Goal: Task Accomplishment & Management: Complete application form

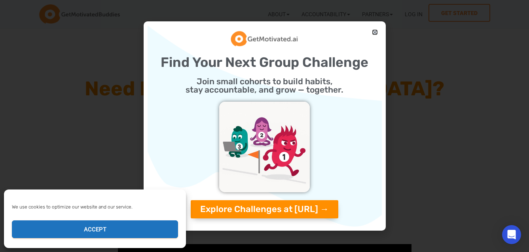
click at [374, 33] on icon "Close" at bounding box center [375, 32] width 6 height 6
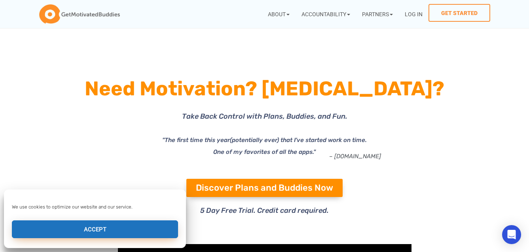
click at [141, 226] on button "Accept" at bounding box center [95, 229] width 166 height 18
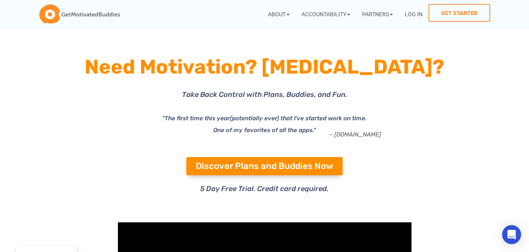
scroll to position [25, 0]
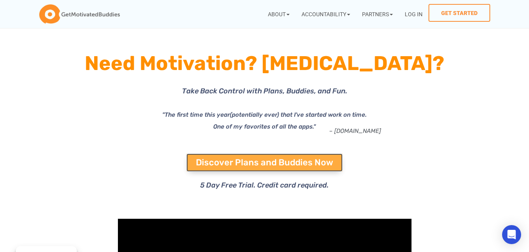
click at [214, 158] on span "Discover Plans and Buddies Now" at bounding box center [264, 162] width 137 height 9
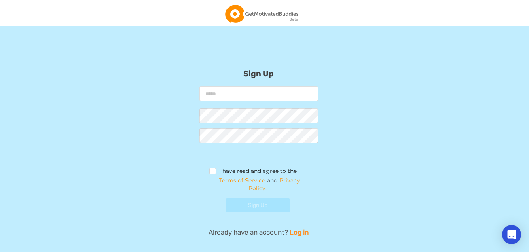
click at [161, 188] on form "I have read and agree to the Terms of Service and Privacy Policy. Sign Up" at bounding box center [259, 152] width 317 height 132
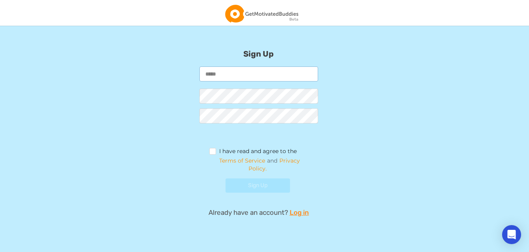
click at [260, 69] on input "email" at bounding box center [258, 73] width 119 height 15
type input "**********"
click at [213, 149] on label "I have read and agree to the" at bounding box center [253, 152] width 88 height 9
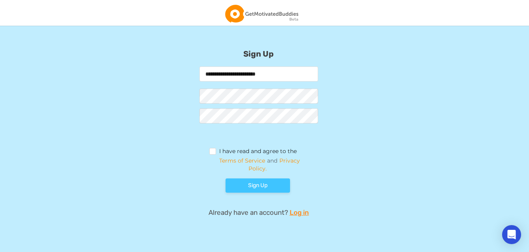
click at [272, 190] on button "Sign Up" at bounding box center [258, 186] width 65 height 14
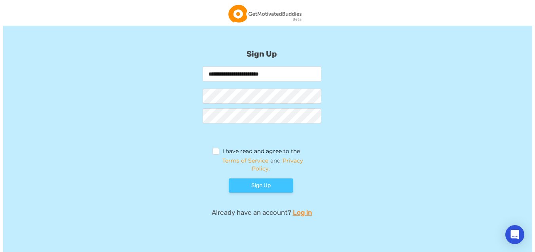
scroll to position [0, 0]
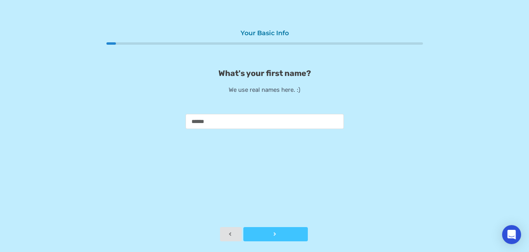
type input "******"
click at [281, 239] on button "Next" at bounding box center [275, 234] width 65 height 14
type input "******"
click at [276, 230] on button "Next" at bounding box center [275, 234] width 65 height 14
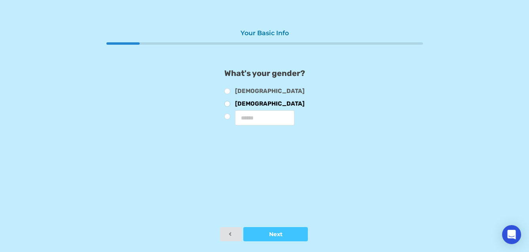
click at [232, 106] on label "[DEMOGRAPHIC_DATA]" at bounding box center [264, 105] width 81 height 9
click at [258, 234] on div at bounding box center [275, 235] width 65 height 6
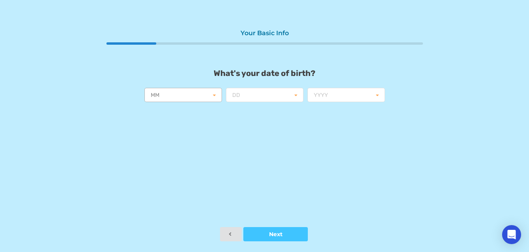
click at [203, 95] on input "text" at bounding box center [183, 95] width 77 height 14
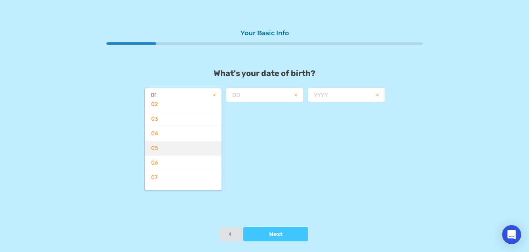
scroll to position [40, 0]
click at [174, 150] on div "06" at bounding box center [183, 150] width 77 height 15
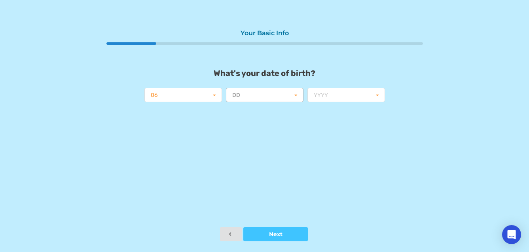
click at [244, 99] on input "text" at bounding box center [265, 95] width 77 height 14
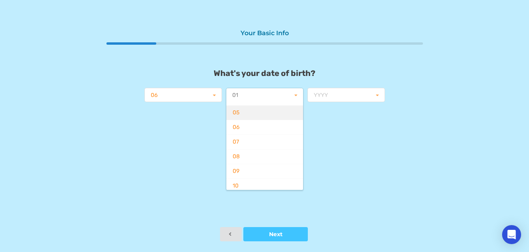
scroll to position [70, 0]
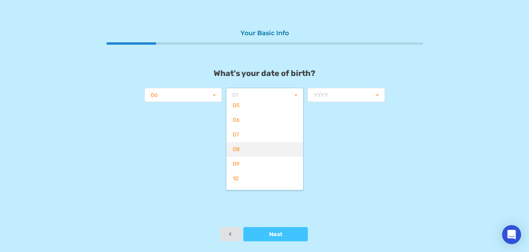
click at [250, 150] on div "08" at bounding box center [264, 149] width 77 height 15
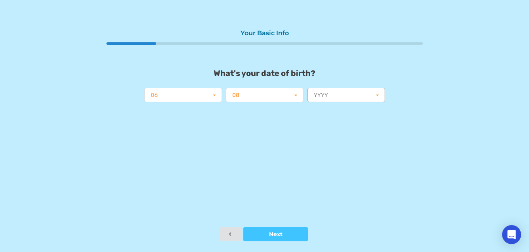
click at [334, 92] on input "text" at bounding box center [346, 95] width 77 height 14
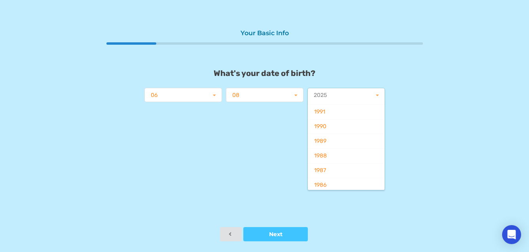
scroll to position [505, 0]
click at [337, 136] on div "1989" at bounding box center [346, 139] width 77 height 15
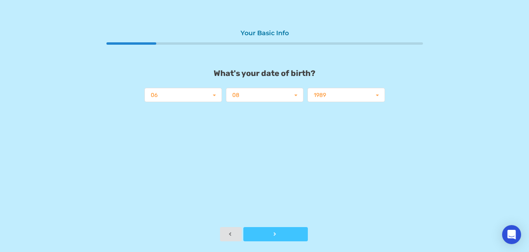
click at [273, 236] on div at bounding box center [275, 235] width 65 height 6
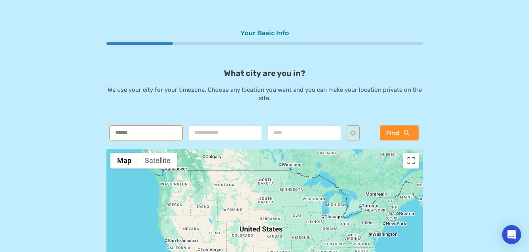
click at [168, 132] on input "text" at bounding box center [146, 132] width 74 height 15
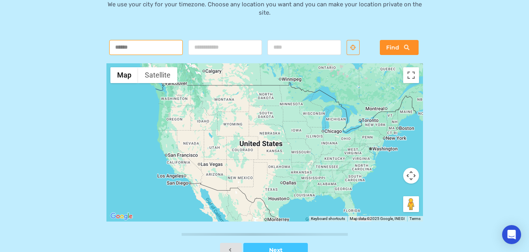
scroll to position [91, 0]
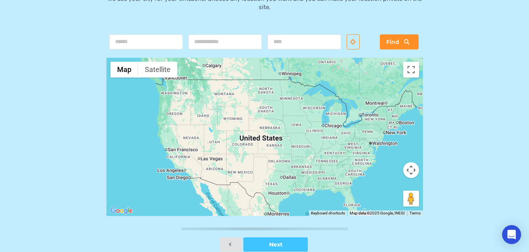
click at [170, 153] on div at bounding box center [264, 137] width 317 height 158
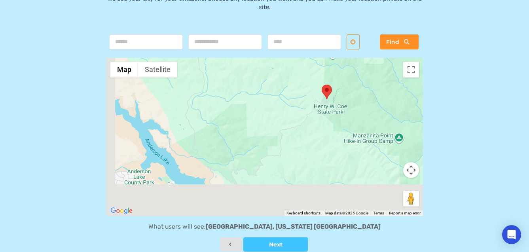
drag, startPoint x: 177, startPoint y: 151, endPoint x: 310, endPoint y: 126, distance: 136.1
click at [310, 127] on div at bounding box center [264, 137] width 317 height 158
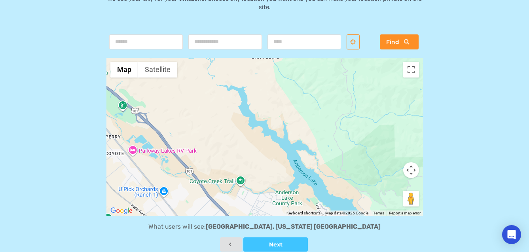
drag, startPoint x: 279, startPoint y: 145, endPoint x: 424, endPoint y: 95, distance: 153.2
click at [420, 95] on div at bounding box center [264, 137] width 317 height 158
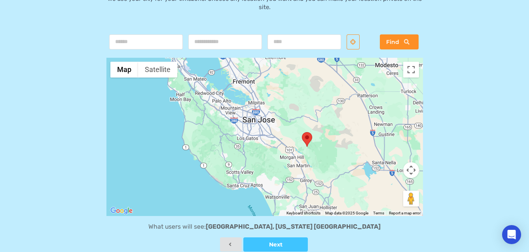
click at [217, 95] on div at bounding box center [264, 137] width 317 height 158
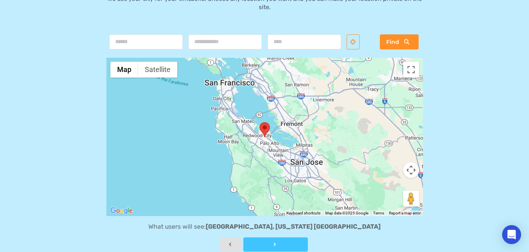
click at [279, 239] on button "Next" at bounding box center [275, 244] width 65 height 14
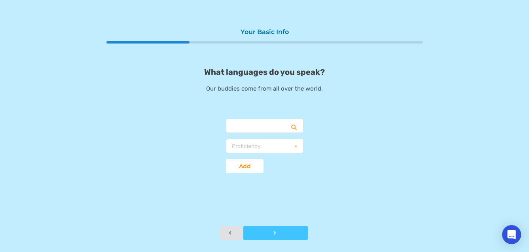
scroll to position [1, 0]
click at [269, 123] on input "text" at bounding box center [265, 127] width 77 height 14
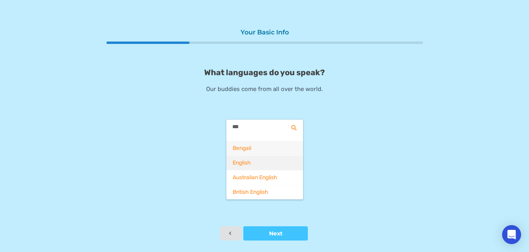
type input "***"
click at [266, 160] on div "English" at bounding box center [264, 163] width 77 height 15
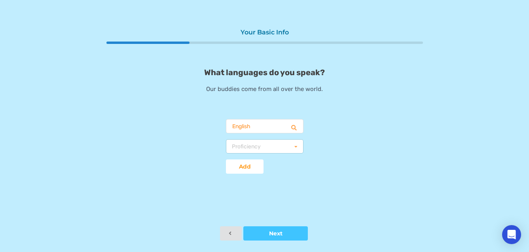
click at [270, 146] on div "Proficiency Basic Fluent Native" at bounding box center [265, 146] width 78 height 14
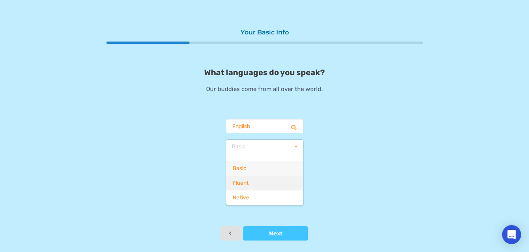
click at [257, 188] on div "Fluent" at bounding box center [264, 183] width 77 height 15
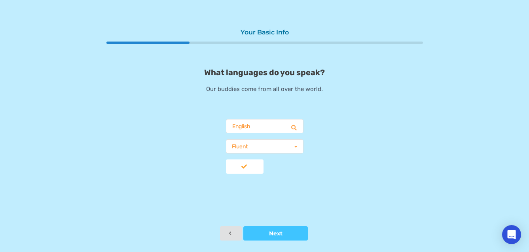
click at [245, 164] on div at bounding box center [245, 167] width 38 height 6
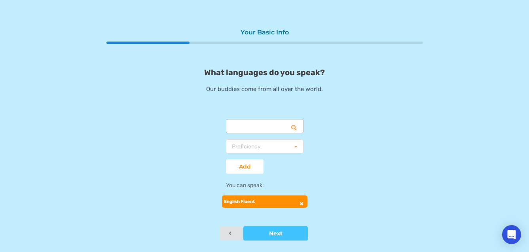
click at [259, 125] on input "text" at bounding box center [265, 127] width 77 height 14
type input "****"
click at [252, 146] on div "Turkish" at bounding box center [264, 148] width 77 height 15
click at [252, 145] on div "Proficiency" at bounding box center [246, 147] width 29 height 6
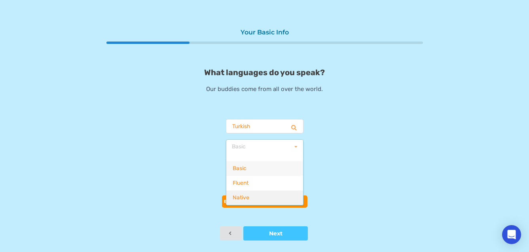
click at [251, 199] on div "Native" at bounding box center [264, 197] width 77 height 15
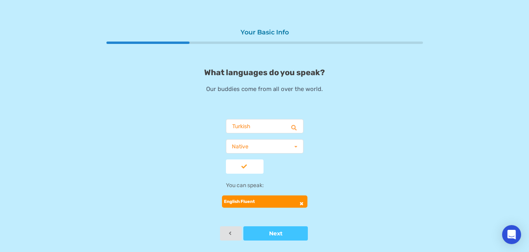
click at [245, 168] on div at bounding box center [245, 167] width 38 height 6
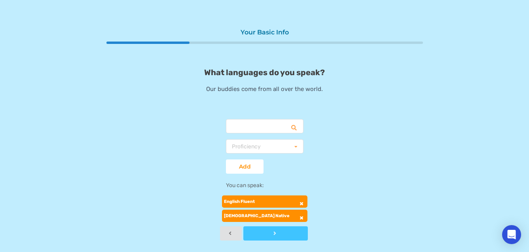
click at [264, 239] on button "Next" at bounding box center [275, 233] width 65 height 14
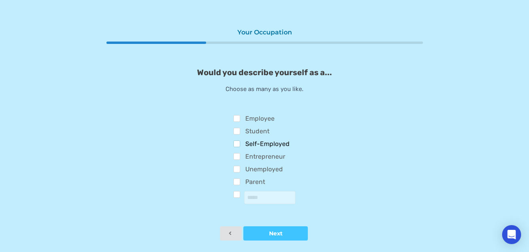
click at [261, 141] on label "Self-Employed" at bounding box center [262, 145] width 56 height 9
click at [258, 111] on div "Would you describe yourself as a... Choose as many as you like. Employee Studen…" at bounding box center [264, 136] width 317 height 137
click at [252, 139] on div "Self-Employed" at bounding box center [265, 145] width 62 height 13
click at [253, 146] on label "Self-Employed" at bounding box center [262, 145] width 56 height 9
click at [250, 122] on label "Employee" at bounding box center [254, 119] width 41 height 9
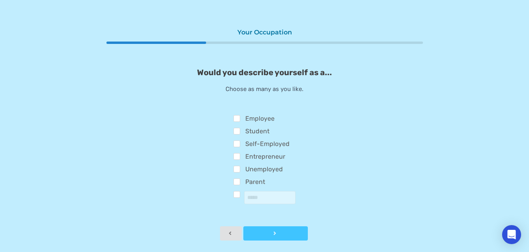
click at [283, 232] on div at bounding box center [275, 234] width 65 height 6
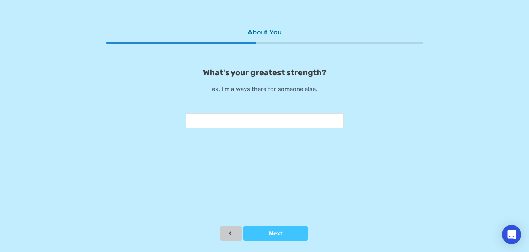
click at [226, 234] on button at bounding box center [231, 233] width 22 height 14
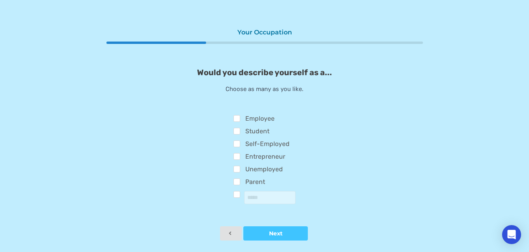
click at [238, 177] on div "Parent" at bounding box center [265, 183] width 62 height 13
click at [237, 182] on label "Parent" at bounding box center [250, 183] width 32 height 9
click at [242, 152] on div "Entrepreneur" at bounding box center [265, 157] width 62 height 13
click at [239, 153] on label "Entrepreneur" at bounding box center [260, 157] width 52 height 9
click at [278, 228] on button "Next" at bounding box center [275, 233] width 65 height 14
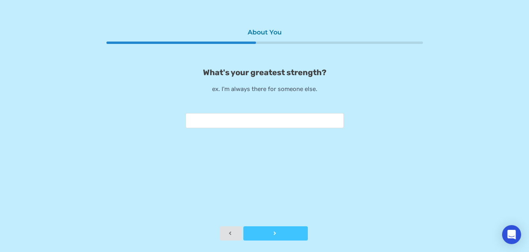
click at [278, 228] on button "Next" at bounding box center [275, 233] width 65 height 14
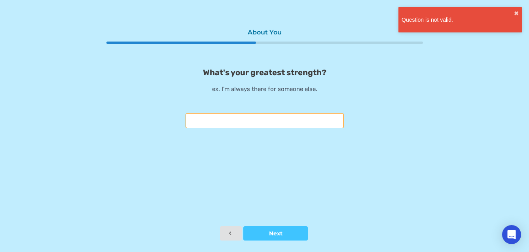
click at [246, 116] on input "text" at bounding box center [265, 120] width 158 height 15
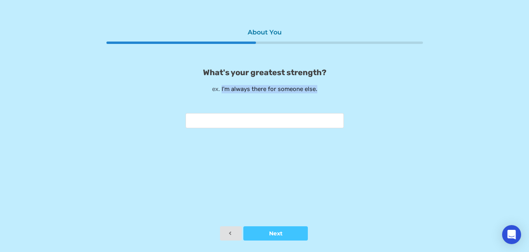
drag, startPoint x: 236, startPoint y: 93, endPoint x: 393, endPoint y: 139, distance: 163.4
click at [393, 139] on div "About You What's your greatest strength? ex. I'm always there for someone else." at bounding box center [264, 126] width 317 height 202
copy p "I'm always there for someone else."
click at [327, 124] on input "text" at bounding box center [265, 120] width 158 height 15
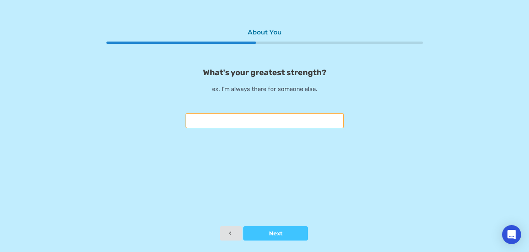
paste input "**********"
type input "**********"
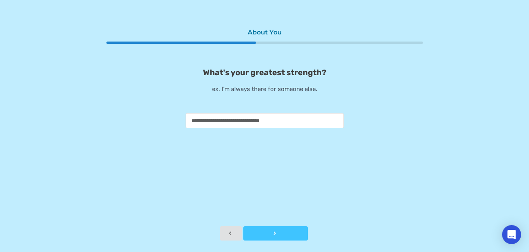
click at [285, 234] on div at bounding box center [275, 234] width 65 height 6
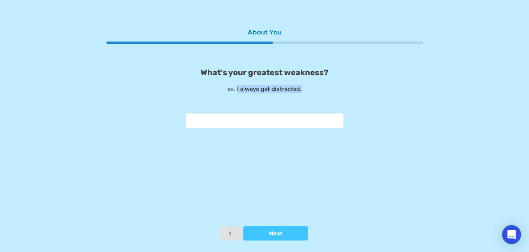
drag, startPoint x: 237, startPoint y: 90, endPoint x: 357, endPoint y: 120, distance: 122.9
click at [357, 120] on div "What's your greatest weakness? ex. I always get distracted." at bounding box center [264, 98] width 317 height 61
copy p "I always get distracted."
click at [307, 122] on input "text" at bounding box center [265, 120] width 158 height 15
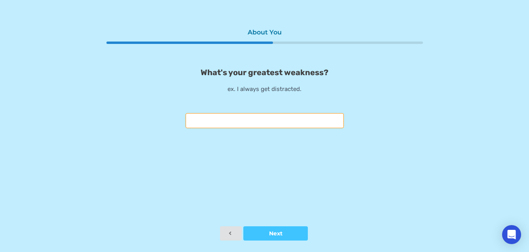
paste input "**********"
type input "**********"
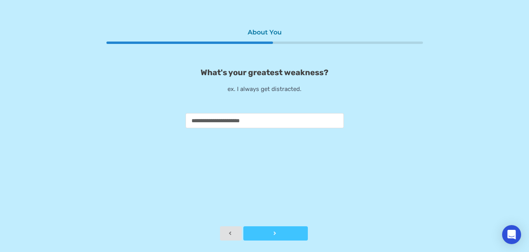
click at [296, 228] on button "Next" at bounding box center [275, 233] width 65 height 14
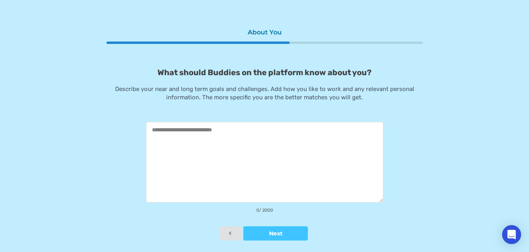
click at [319, 137] on textarea at bounding box center [264, 162] width 237 height 81
click at [277, 240] on button "Next" at bounding box center [275, 233] width 65 height 14
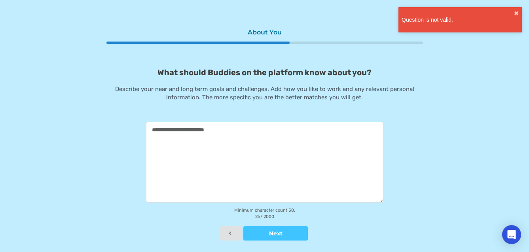
click at [280, 167] on textarea "**********" at bounding box center [264, 162] width 237 height 81
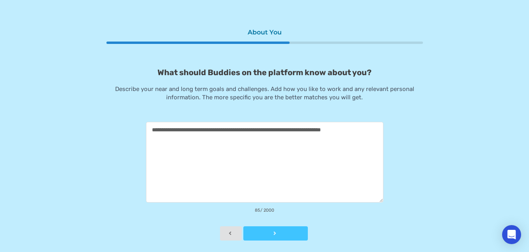
type textarea "**********"
click at [267, 231] on div at bounding box center [275, 234] width 65 height 6
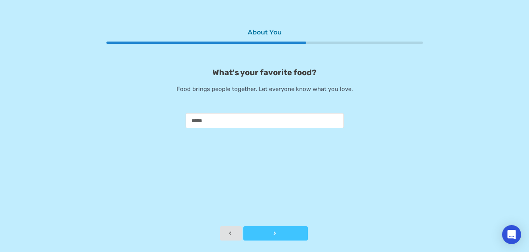
type input "*****"
click at [269, 232] on div at bounding box center [275, 234] width 65 height 6
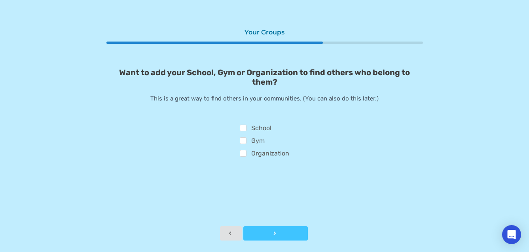
click at [269, 235] on div at bounding box center [275, 234] width 65 height 6
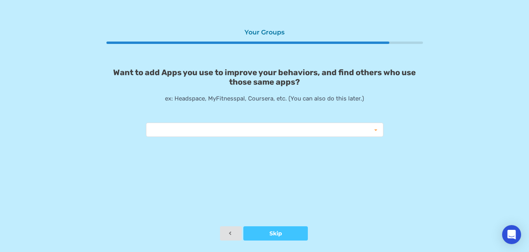
click at [271, 141] on div "Your Groups Want to add Apps you use to improve your behaviors, and find others…" at bounding box center [264, 126] width 317 height 202
click at [273, 134] on div "Instagram Reduction MapMyRide ITrackBites ludite Duolingo Cronometer Ovia Coven…" at bounding box center [264, 130] width 237 height 14
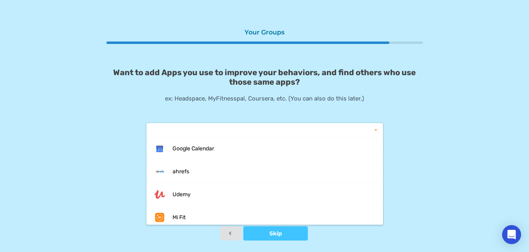
scroll to position [699, 0]
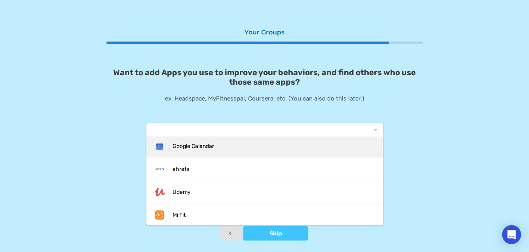
click at [267, 155] on div "Google Calendar" at bounding box center [264, 146] width 237 height 23
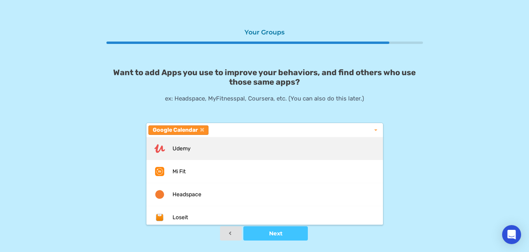
scroll to position [720, 0]
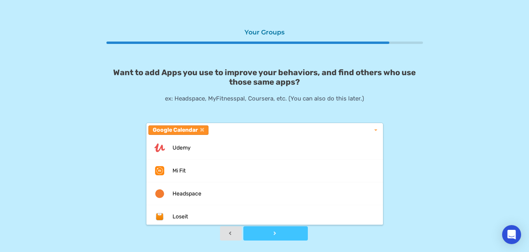
click at [260, 231] on div at bounding box center [275, 234] width 65 height 6
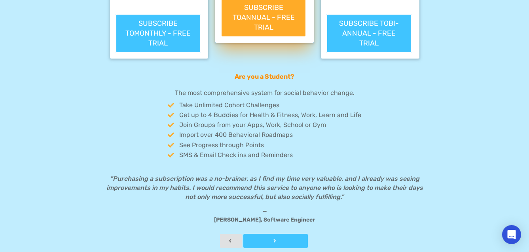
scroll to position [231, 0]
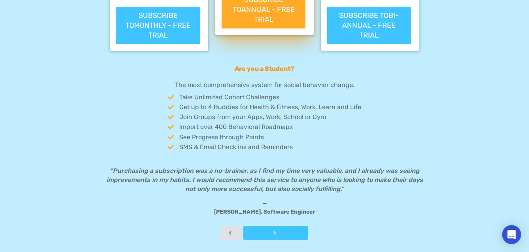
click at [266, 233] on div at bounding box center [275, 233] width 65 height 6
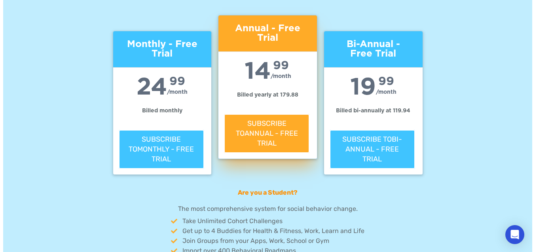
scroll to position [106, 0]
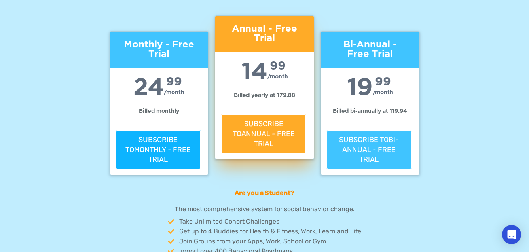
click at [142, 163] on button "Subscribe to Monthly - Free Trial" at bounding box center [158, 150] width 85 height 40
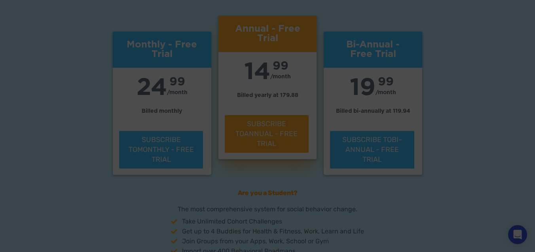
scroll to position [0, 0]
